Goal: Contribute content: Add original content to the website for others to see

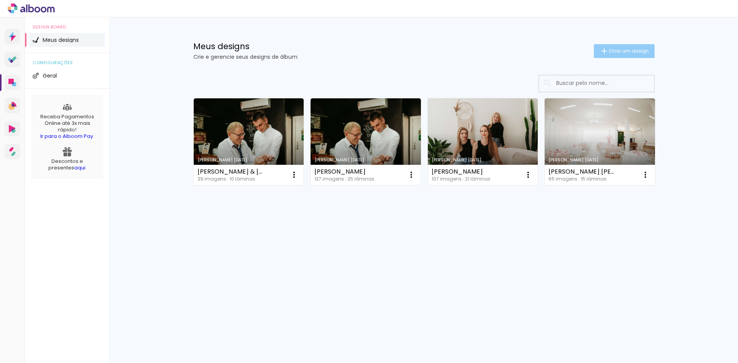
click at [615, 52] on span "Criar um design" at bounding box center [629, 50] width 40 height 5
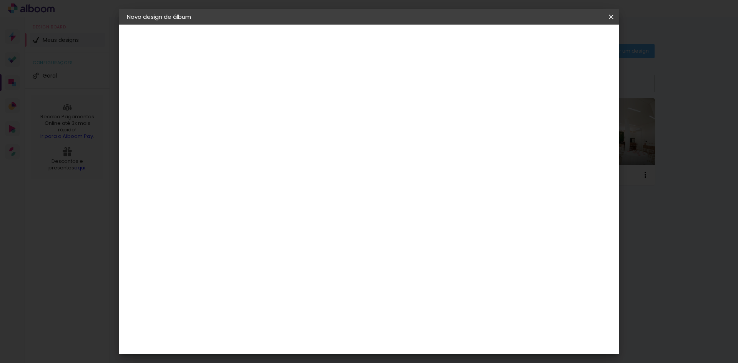
click at [253, 100] on input at bounding box center [253, 103] width 0 height 12
type input "[PERSON_NAME]"
type paper-input "[PERSON_NAME]"
click at [0, 0] on slot "Avançar" at bounding box center [0, 0] width 0 height 0
click at [397, 121] on paper-item "Tamanho Livre" at bounding box center [360, 116] width 74 height 17
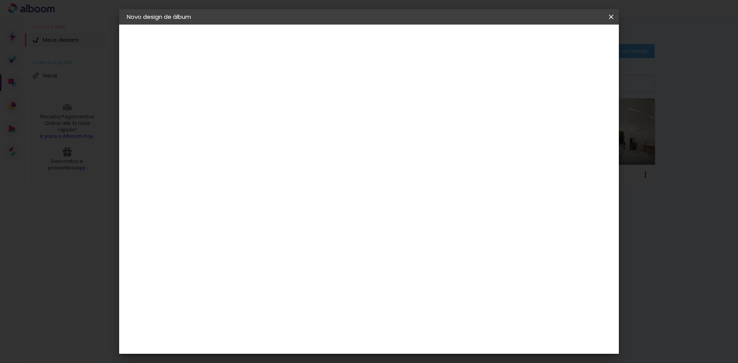
click at [396, 46] on paper-button "Avançar" at bounding box center [378, 40] width 38 height 13
click at [563, 42] on span "Iniciar design" at bounding box center [545, 40] width 35 height 5
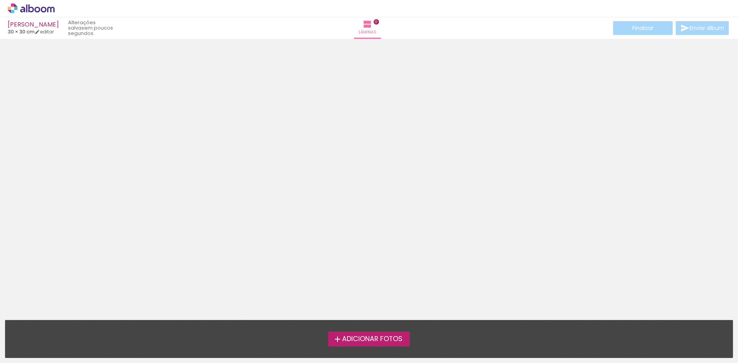
click at [393, 334] on label "Adicionar Fotos" at bounding box center [369, 339] width 82 height 15
click at [0, 0] on input "file" at bounding box center [0, 0] width 0 height 0
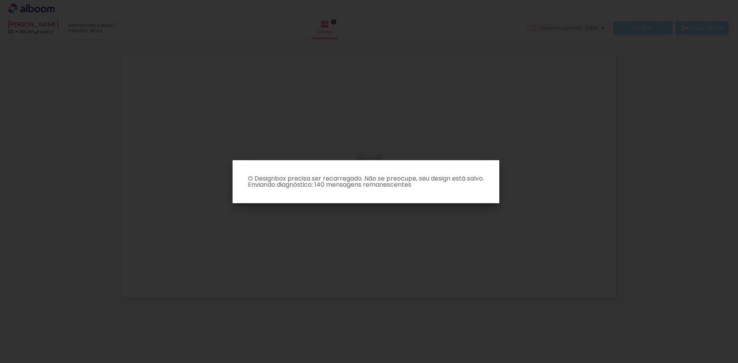
click at [543, 211] on iron-overlay-backdrop at bounding box center [369, 181] width 738 height 363
click at [432, 238] on iron-overlay-backdrop at bounding box center [369, 181] width 738 height 363
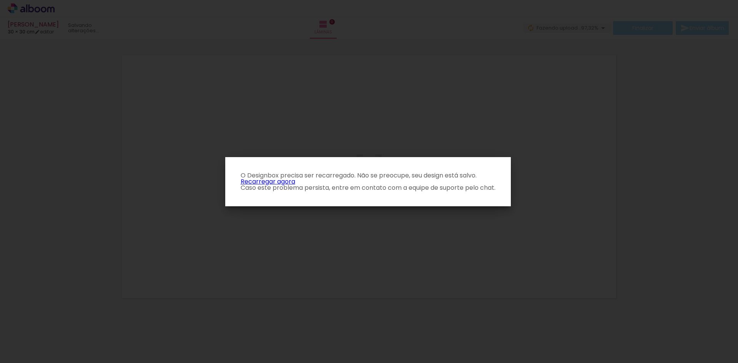
click at [426, 92] on iron-overlay-backdrop at bounding box center [369, 181] width 738 height 363
click at [272, 183] on p "O Designbox precisa ser recarregado. Não se preocupe, seu design está salvo. Re…" at bounding box center [367, 182] width 273 height 18
click at [285, 183] on link "Recarregar agora" at bounding box center [268, 181] width 55 height 9
